Goal: Task Accomplishment & Management: Complete application form

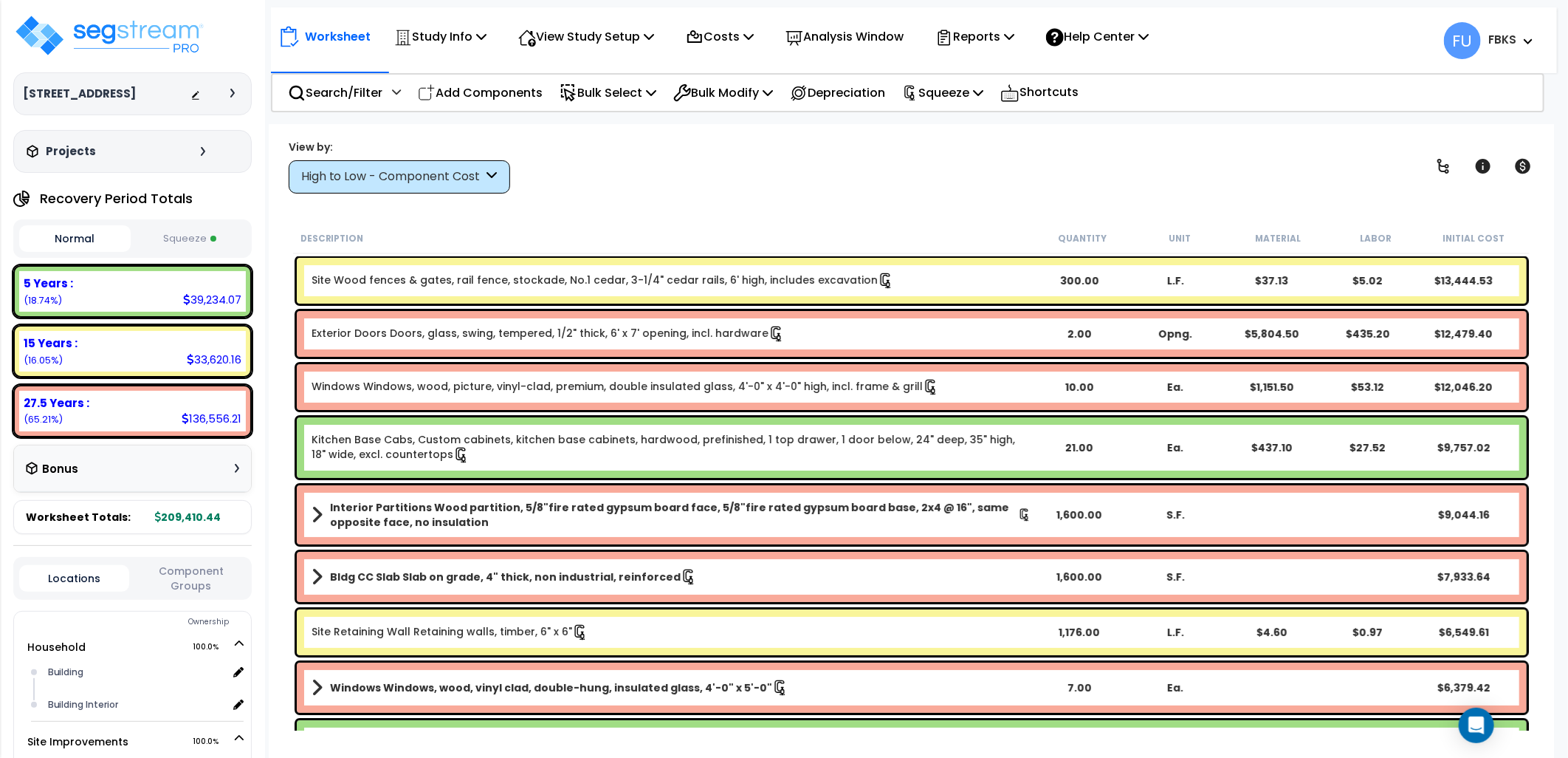
click at [188, 235] on button "Squeeze" at bounding box center [190, 238] width 112 height 26
click at [234, 92] on div at bounding box center [236, 93] width 12 height 9
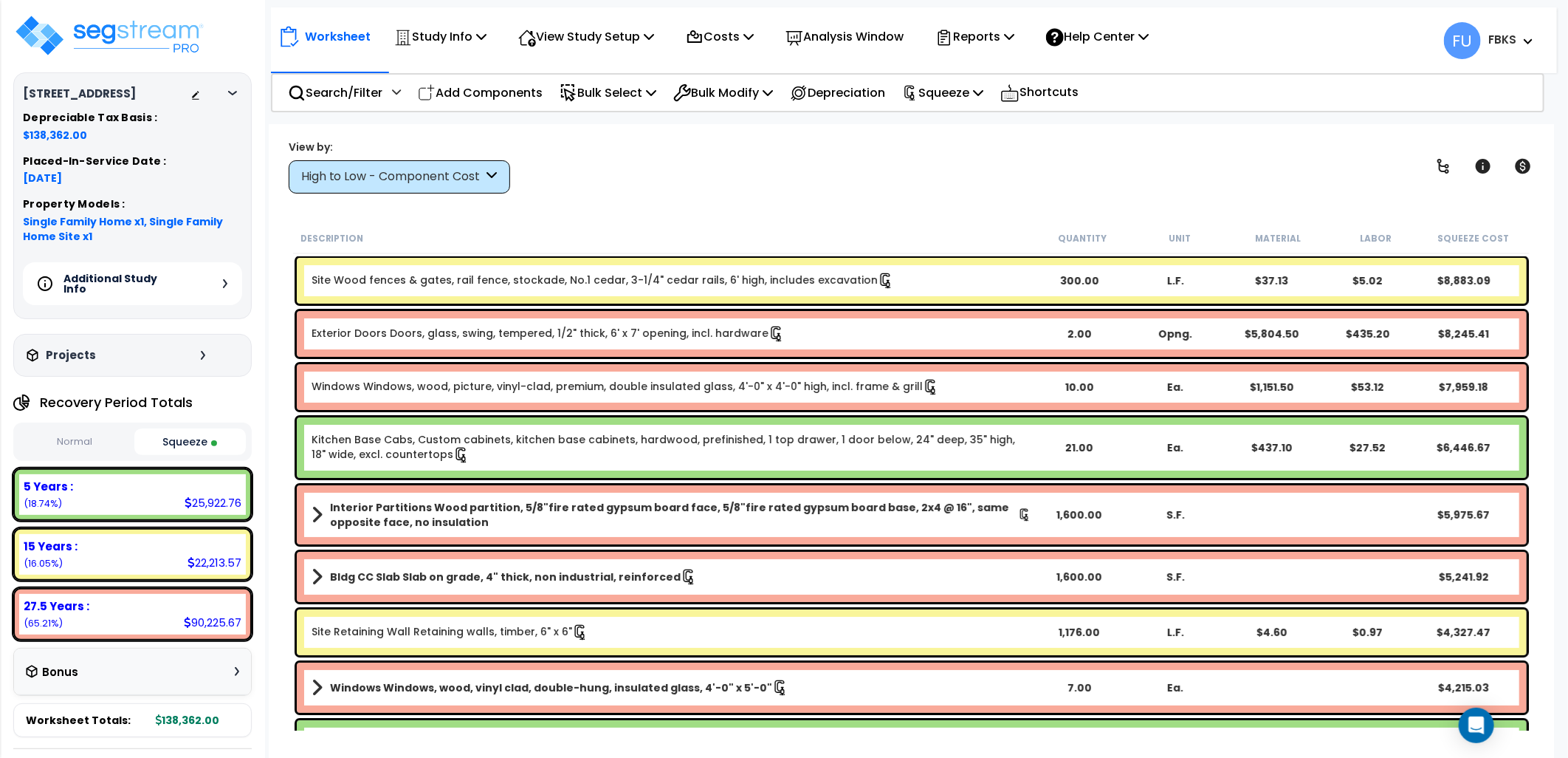
click at [234, 92] on icon at bounding box center [232, 93] width 9 height 4
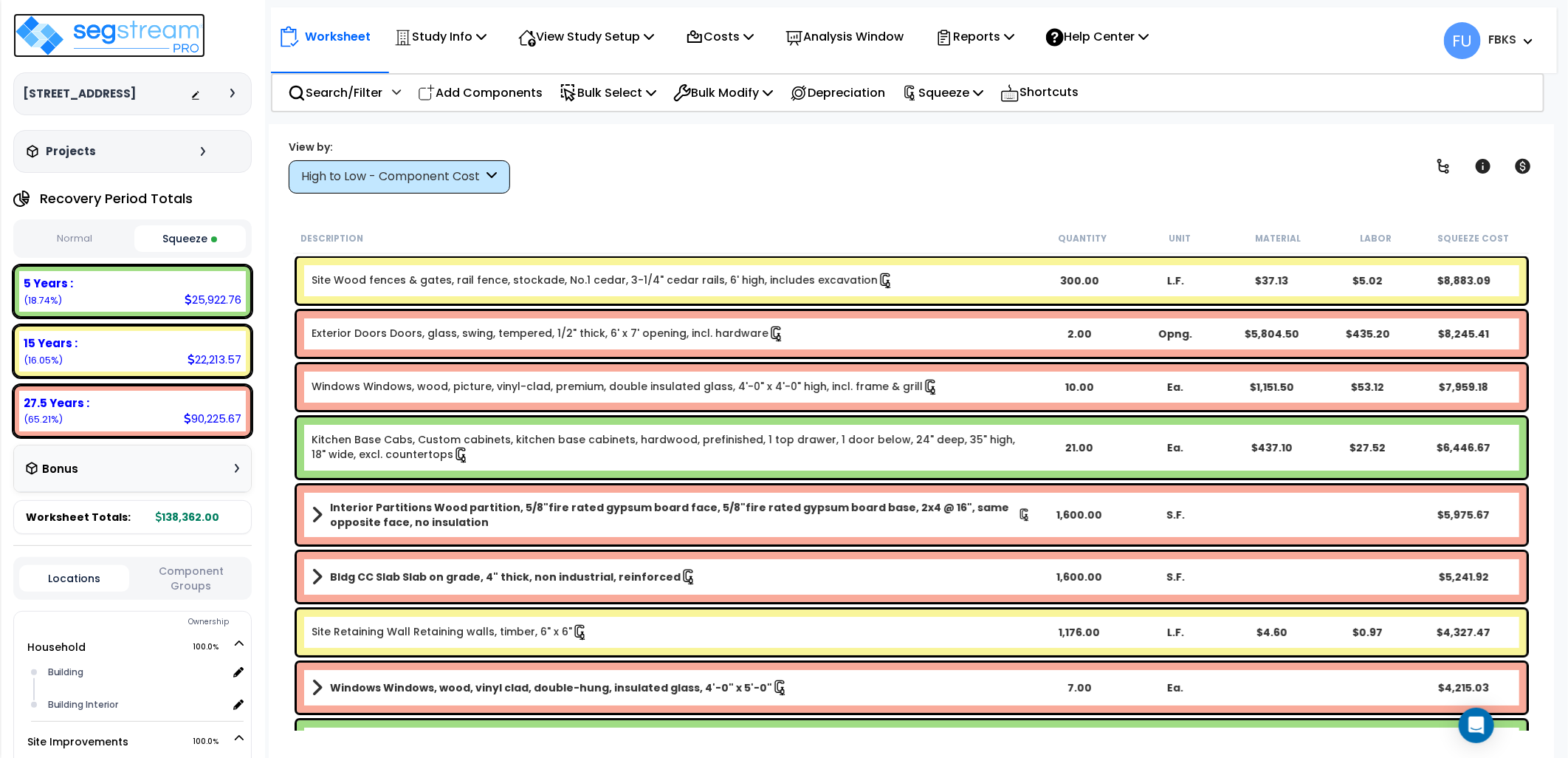
click at [104, 25] on img at bounding box center [109, 35] width 192 height 45
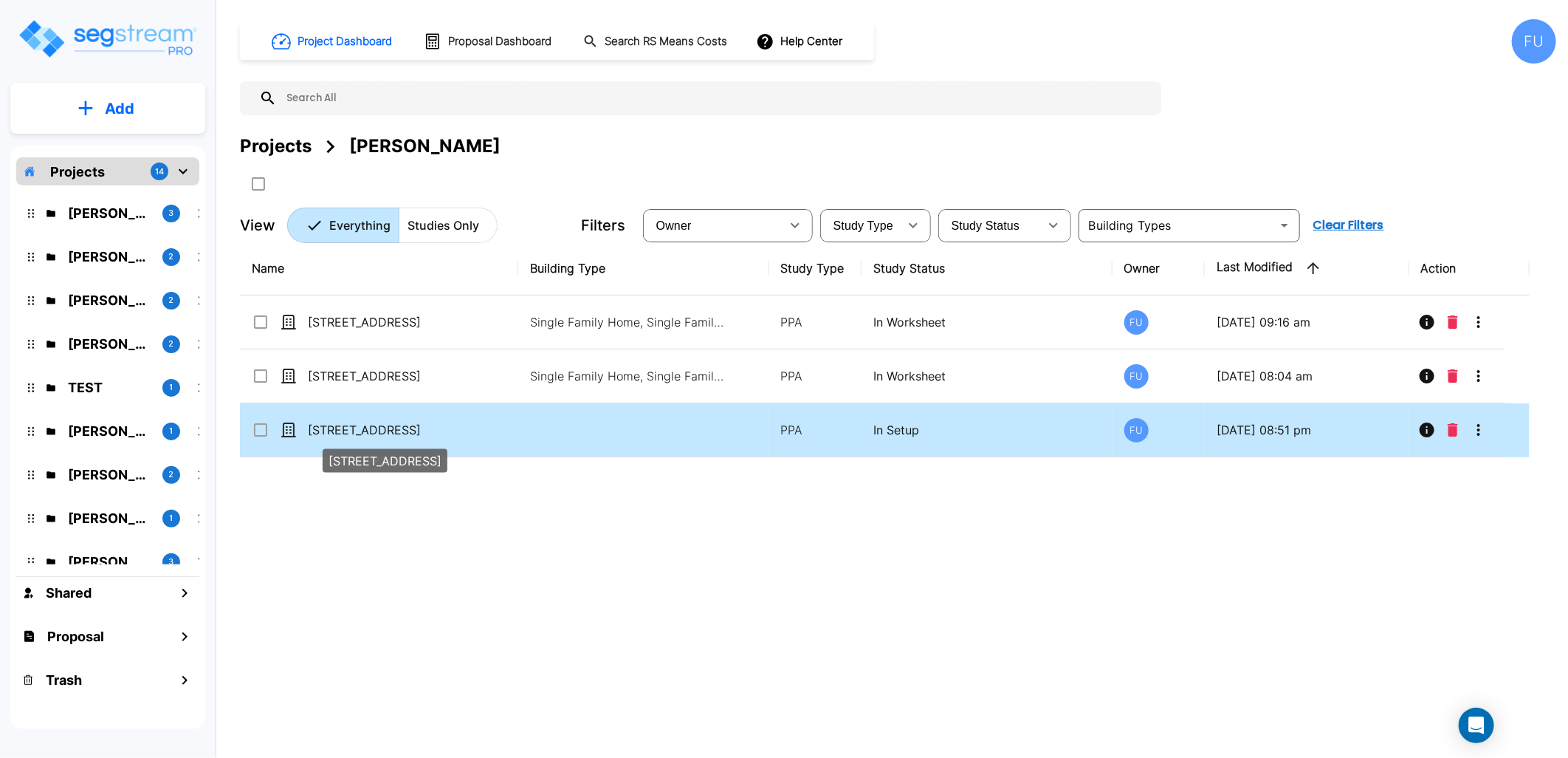
click at [371, 424] on p "[STREET_ADDRESS]" at bounding box center [381, 429] width 147 height 18
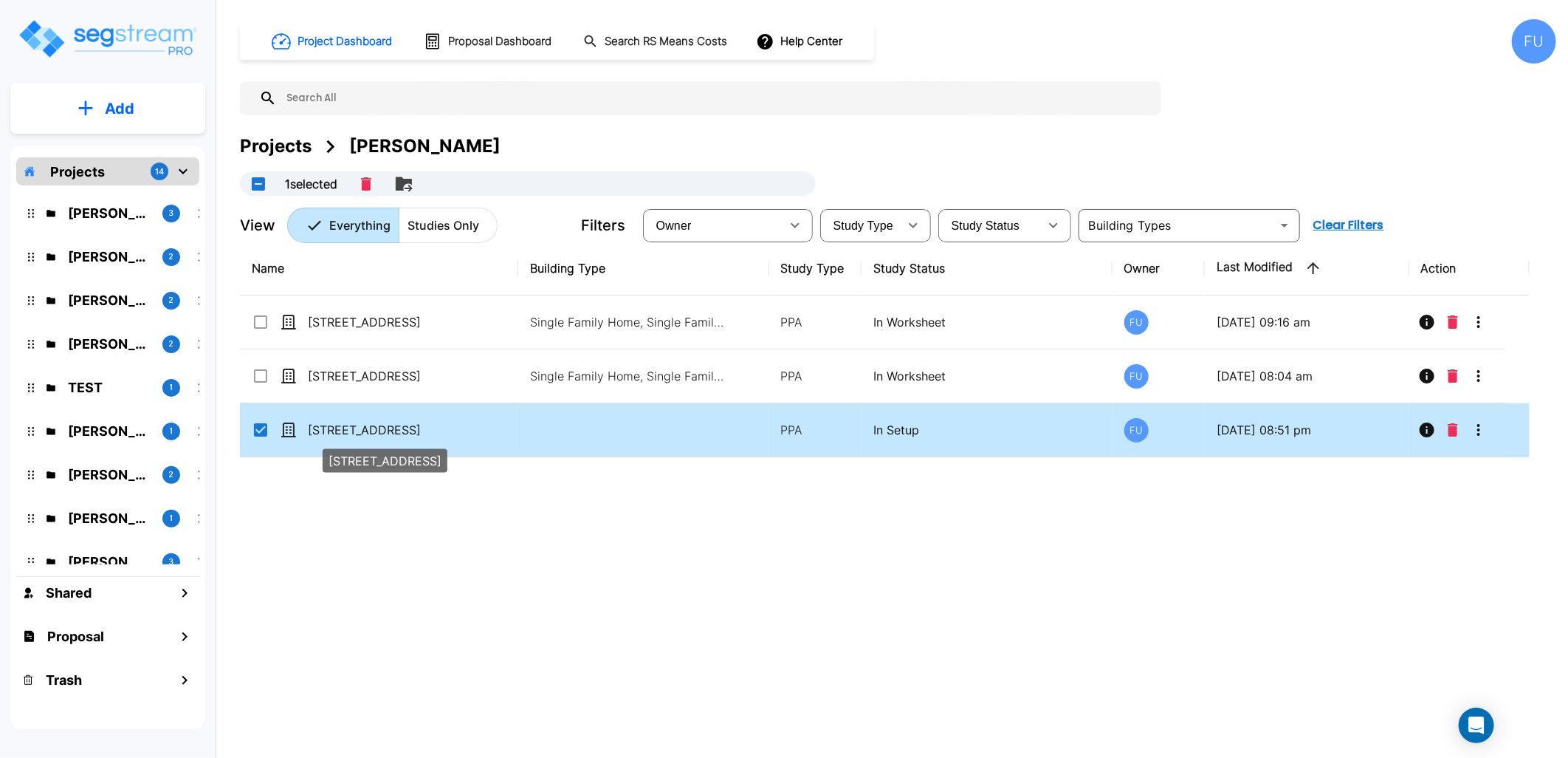
click at [355, 426] on p "[STREET_ADDRESS]" at bounding box center [381, 429] width 147 height 18
checkbox input "false"
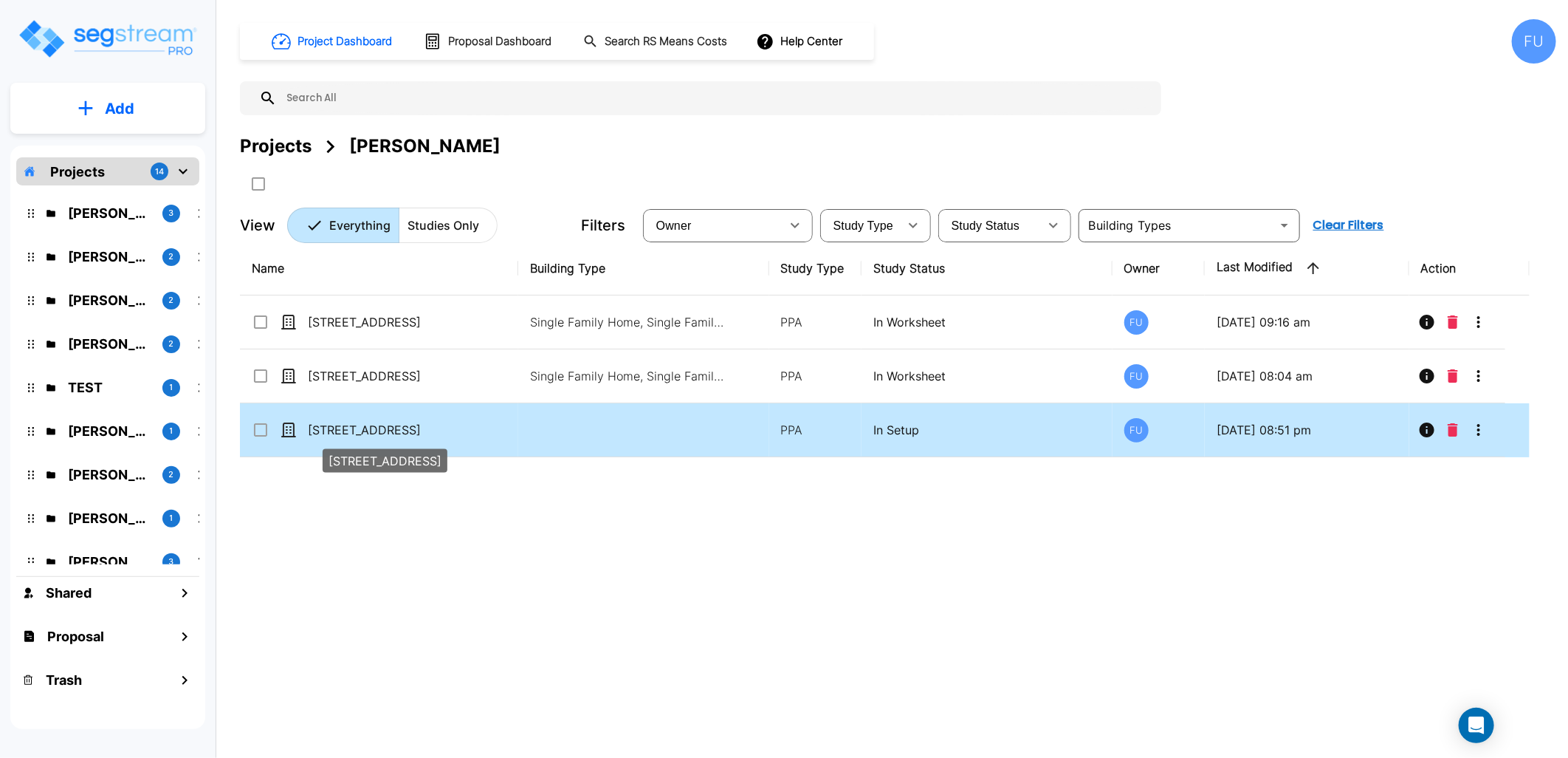
click at [355, 426] on p "[STREET_ADDRESS]" at bounding box center [381, 429] width 147 height 18
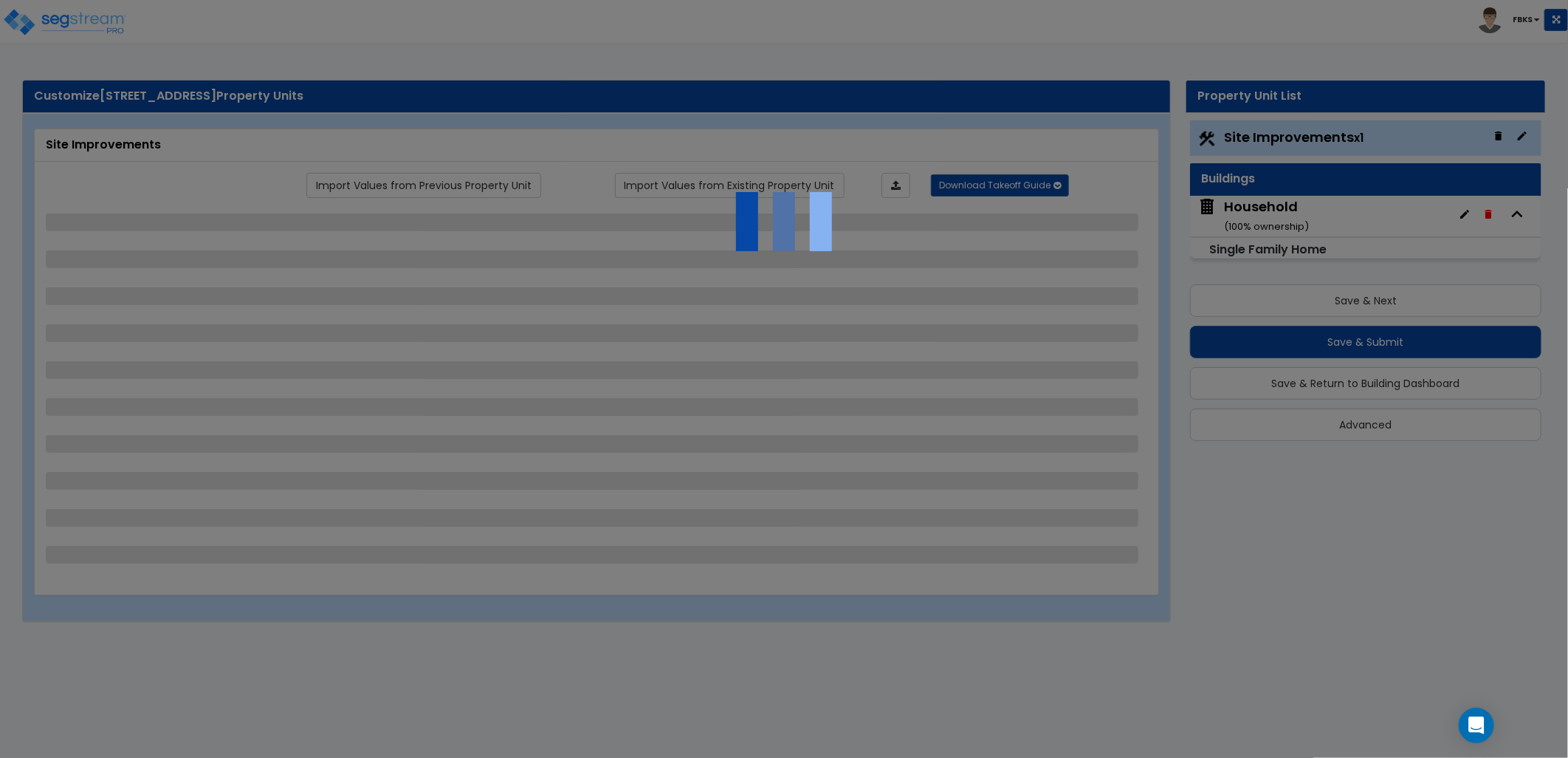
select select "2"
select select "1"
select select "2"
select select "1"
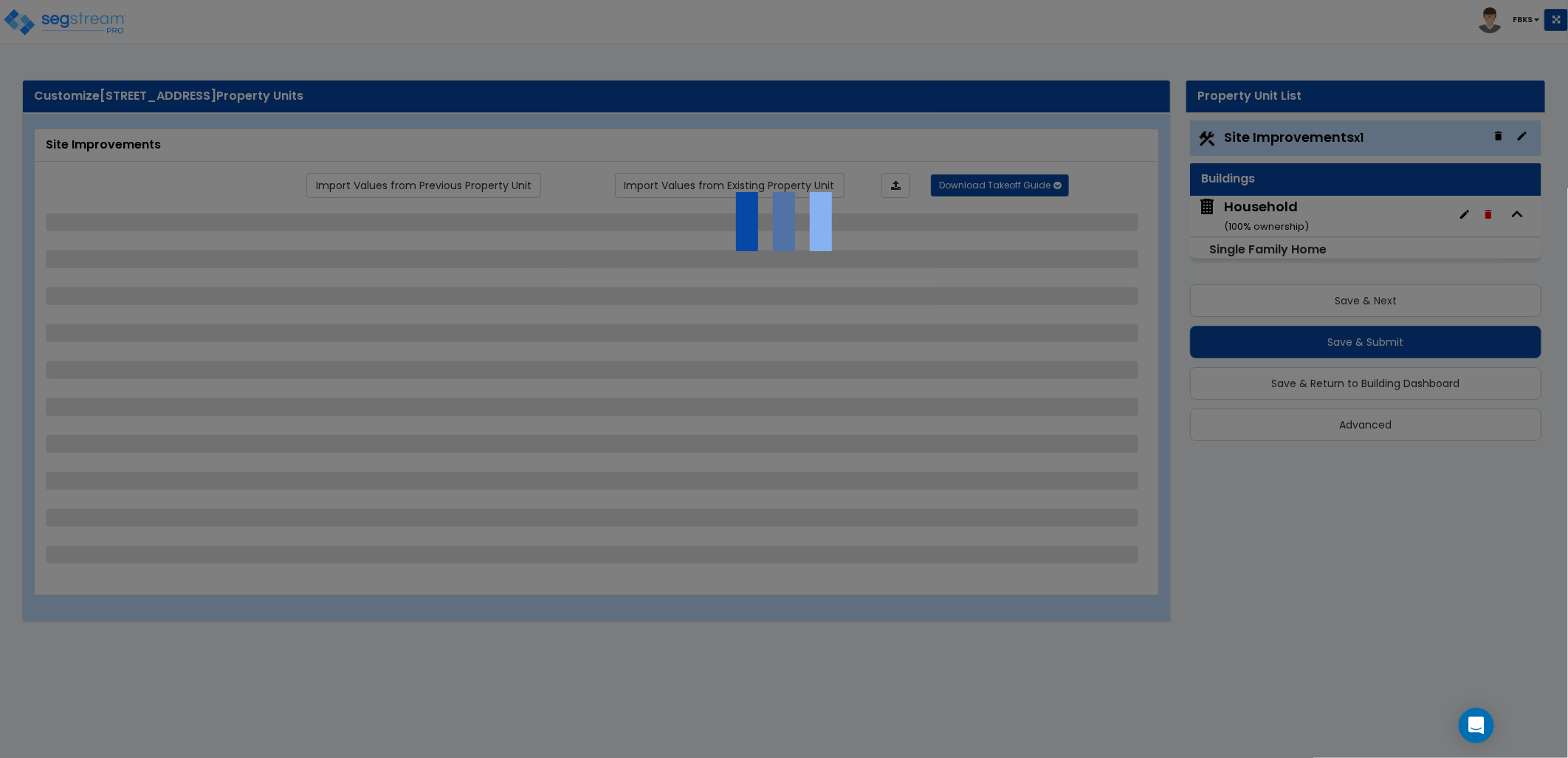
select select "9"
